Goal: Task Accomplishment & Management: Manage account settings

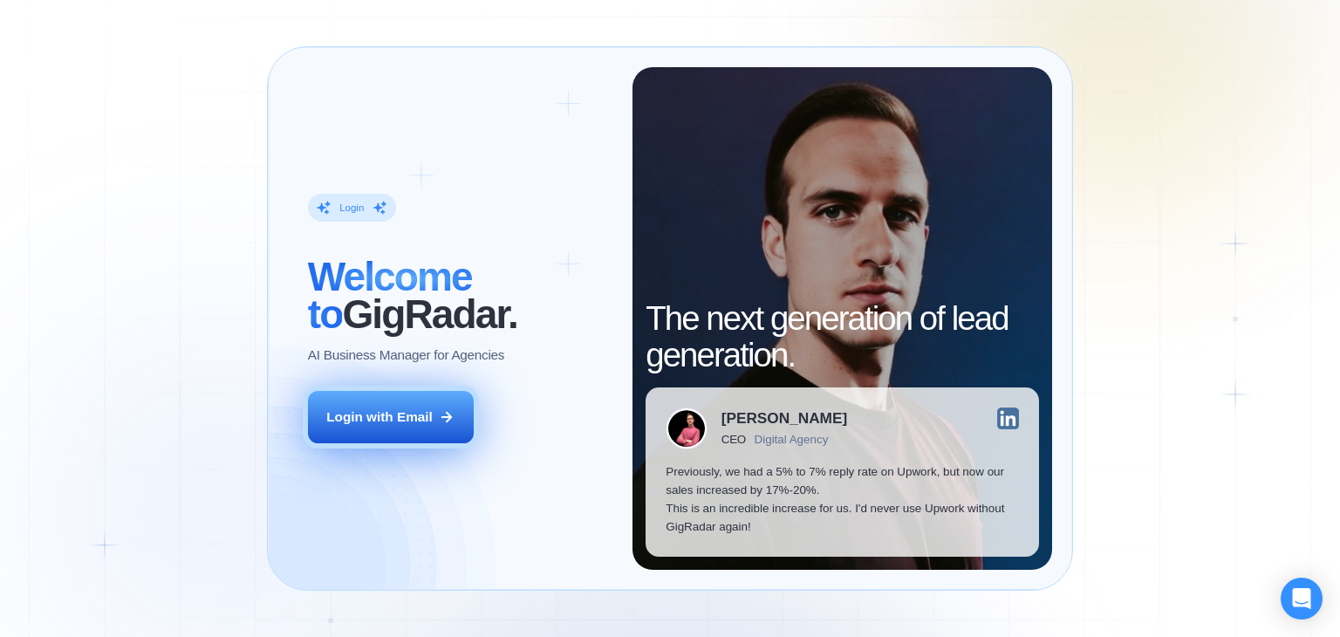
click at [409, 430] on button "Login with Email" at bounding box center [391, 417] width 166 height 52
click at [380, 425] on div "Login with Email" at bounding box center [379, 416] width 106 height 18
